Goal: Task Accomplishment & Management: Manage account settings

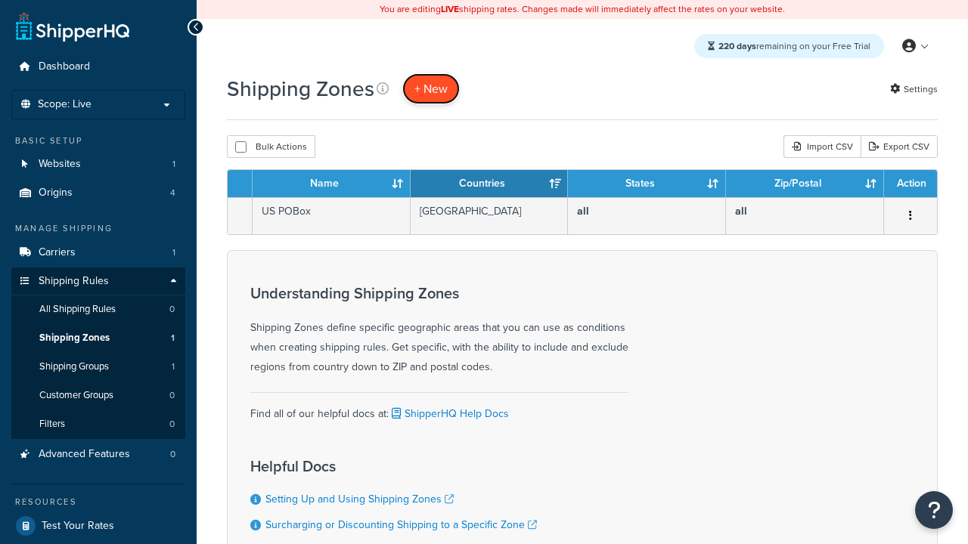
click at [431, 88] on span "+ New" at bounding box center [430, 88] width 33 height 17
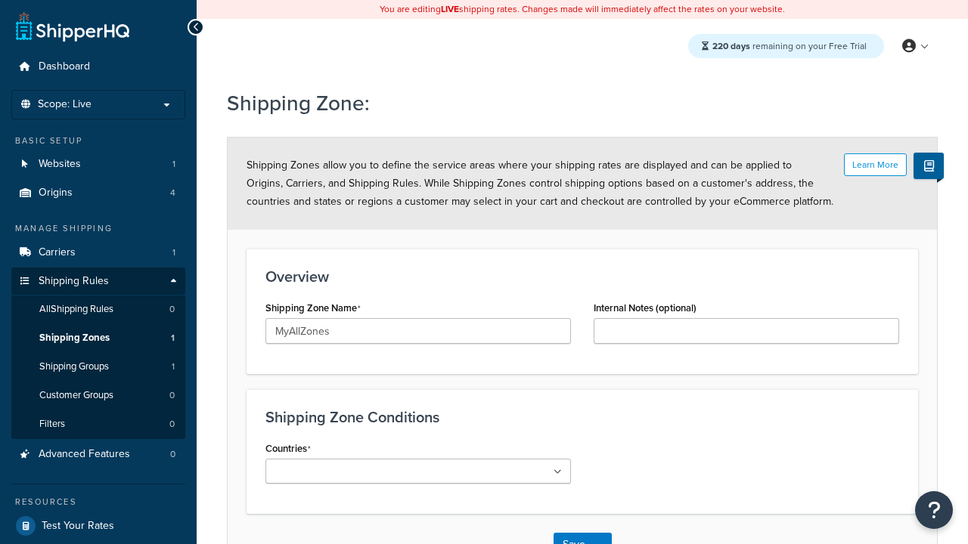
click at [418, 471] on ul at bounding box center [417, 471] width 305 height 25
click at [573, 533] on button "Save" at bounding box center [573, 545] width 41 height 24
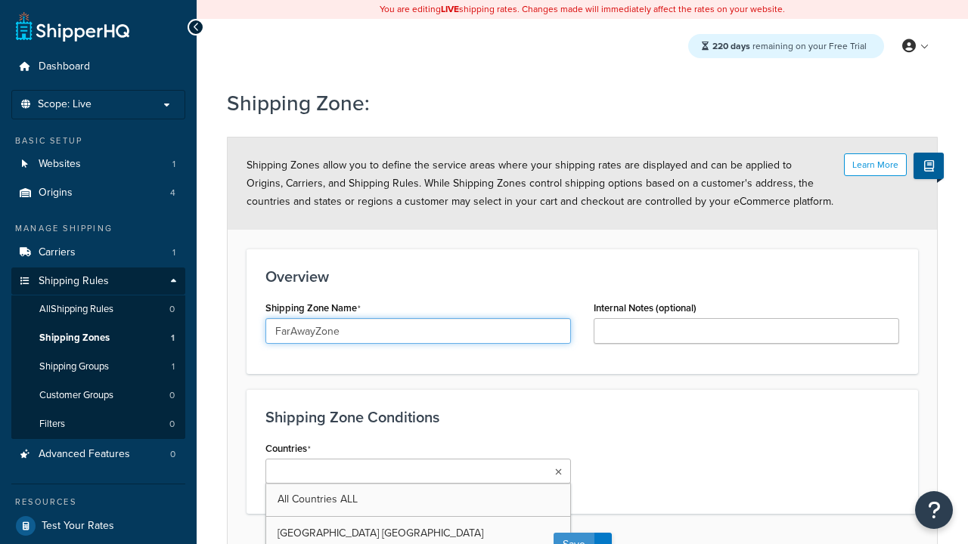
scroll to position [17, 0]
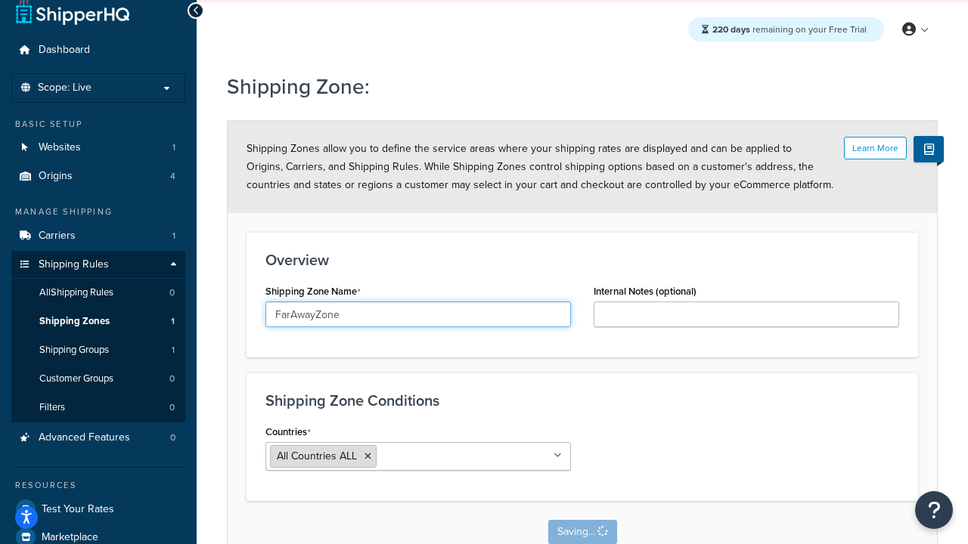
type input "FarAwayZone"
click at [418, 457] on input "Countries" at bounding box center [447, 456] width 134 height 17
click at [317, 457] on span "All Countries ALL" at bounding box center [317, 456] width 80 height 16
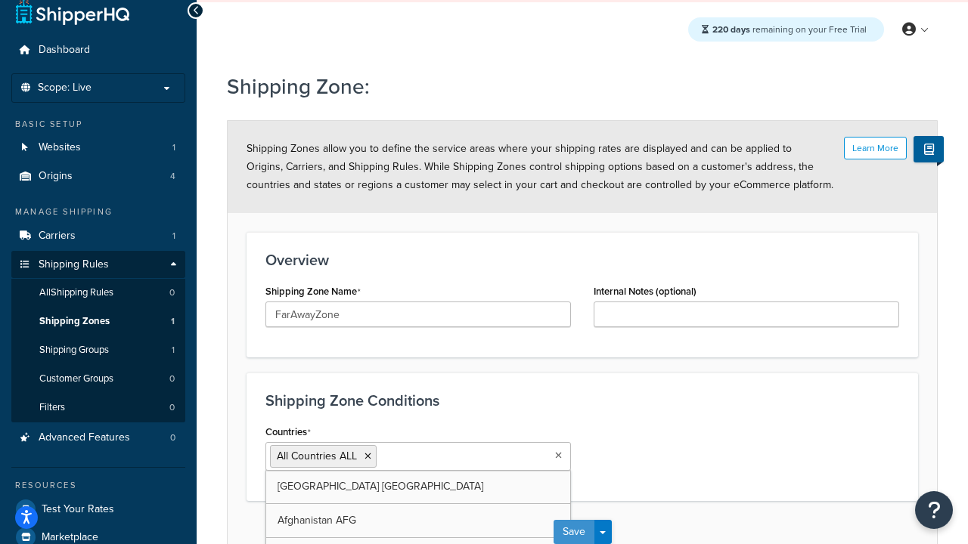
click at [573, 532] on button "Save" at bounding box center [573, 532] width 41 height 24
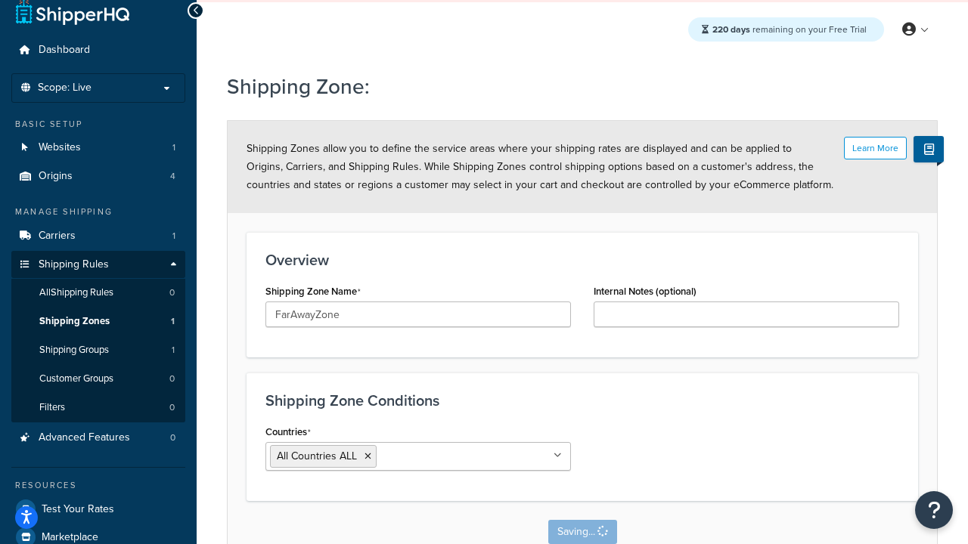
scroll to position [0, 0]
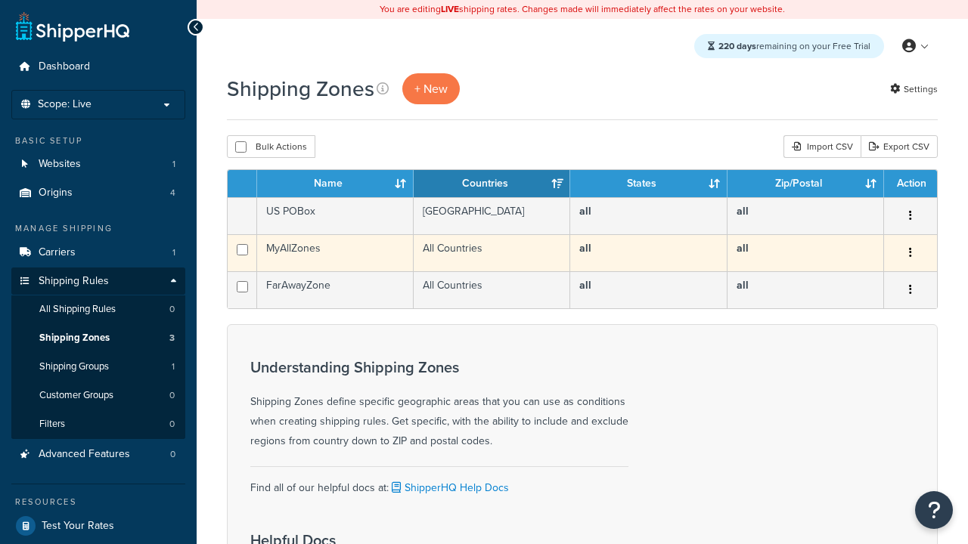
click at [909, 254] on icon "button" at bounding box center [910, 252] width 3 height 11
click at [0, 0] on link "Edit" at bounding box center [0, 0] width 0 height 0
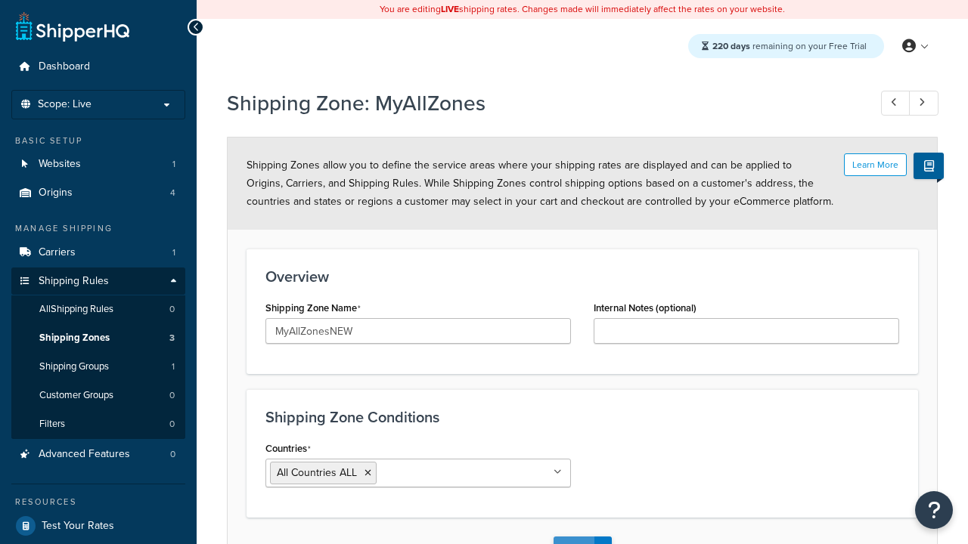
type input "MyAllZonesNEW"
click at [573, 537] on button "Save" at bounding box center [573, 549] width 41 height 24
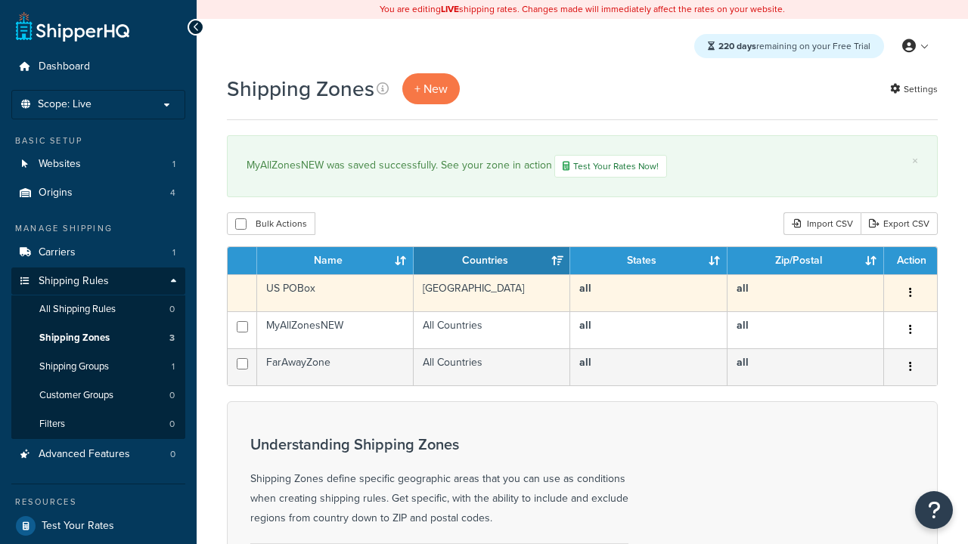
click at [909, 295] on icon "button" at bounding box center [910, 292] width 3 height 11
click at [0, 0] on link "Duplicate" at bounding box center [0, 0] width 0 height 0
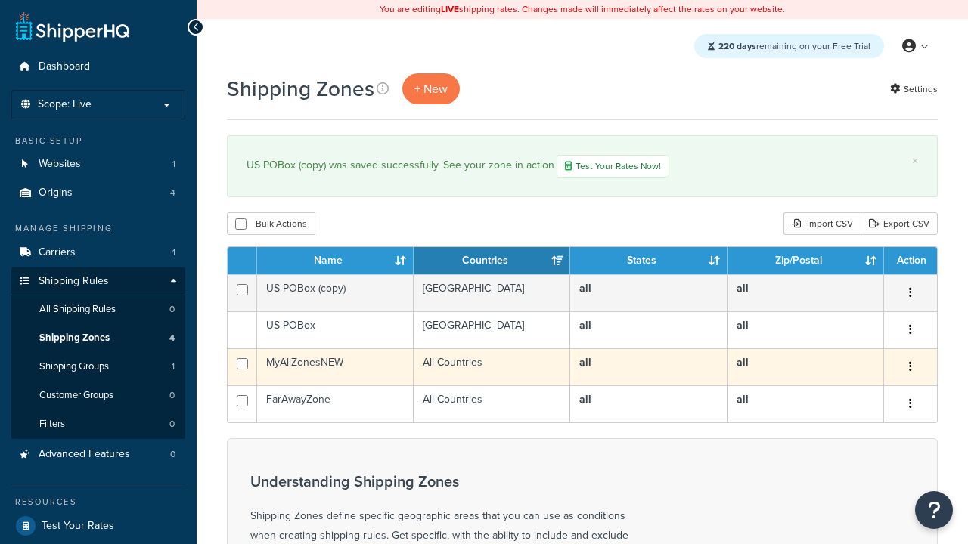
click at [909, 369] on icon "button" at bounding box center [910, 366] width 3 height 11
click at [0, 0] on link "Delete" at bounding box center [0, 0] width 0 height 0
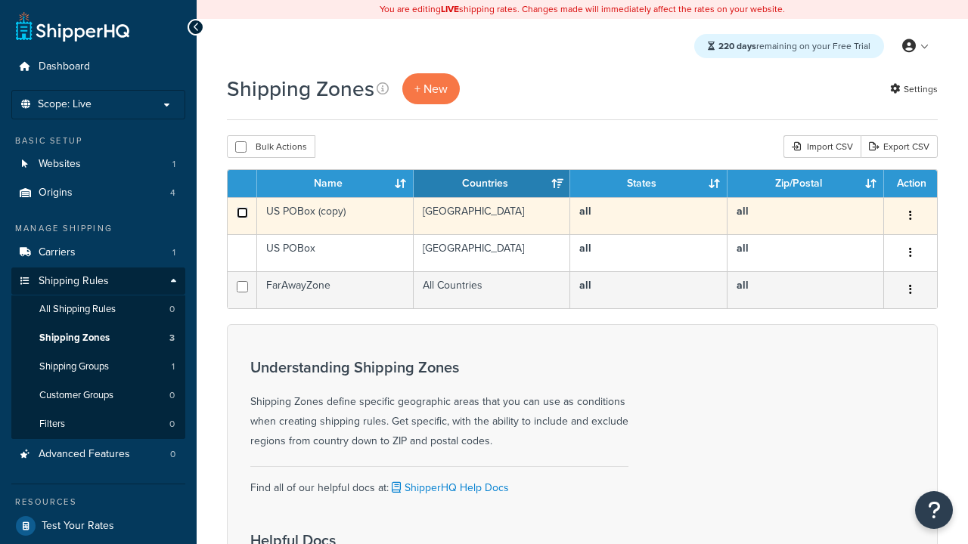
click at [242, 213] on input "checkbox" at bounding box center [242, 212] width 11 height 11
checkbox input "true"
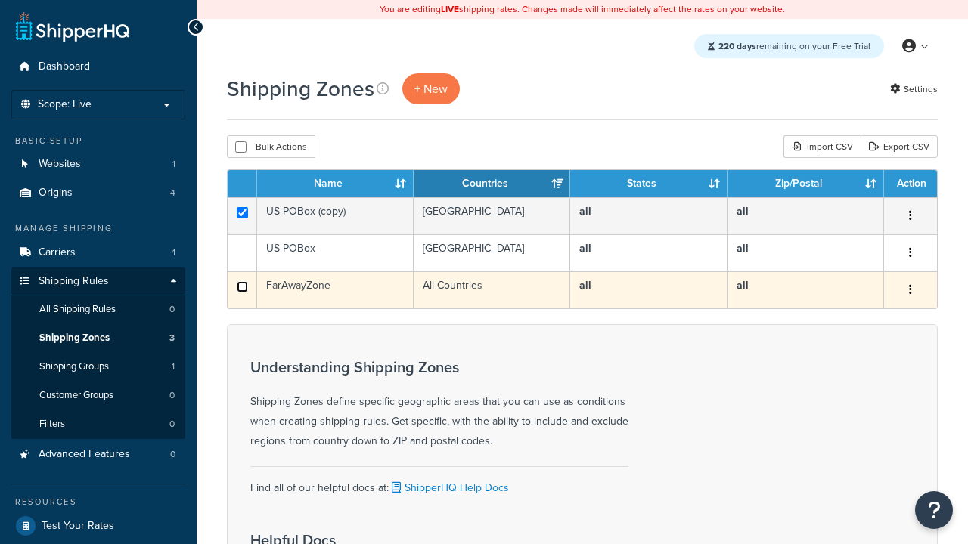
click at [242, 287] on input "checkbox" at bounding box center [242, 286] width 11 height 11
checkbox input "true"
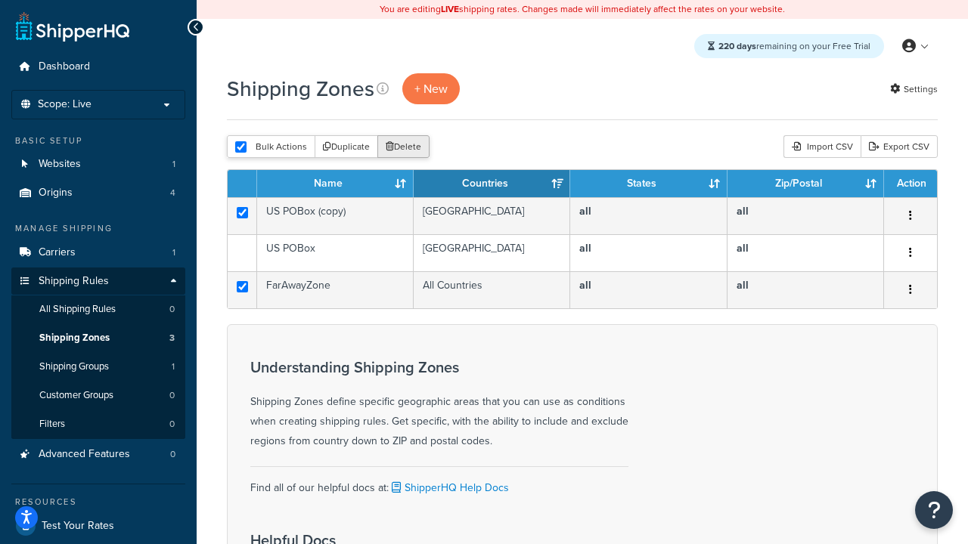
click at [407, 147] on button "Delete" at bounding box center [403, 146] width 52 height 23
